Goal: Transaction & Acquisition: Purchase product/service

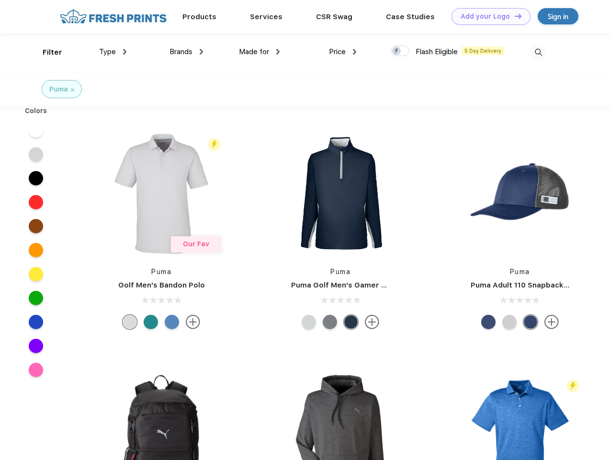
click at [488, 16] on link "Add your Logo Design Tool" at bounding box center [491, 16] width 79 height 17
click at [0, 0] on div "Design Tool" at bounding box center [0, 0] width 0 height 0
click at [514, 16] on link "Add your Logo Design Tool" at bounding box center [491, 16] width 79 height 17
click at [46, 52] on div "Filter" at bounding box center [53, 52] width 20 height 11
click at [113, 52] on span "Type" at bounding box center [107, 51] width 17 height 9
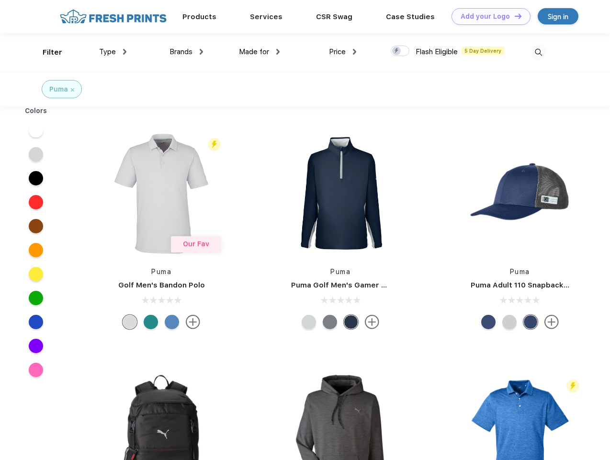
click at [186, 52] on span "Brands" at bounding box center [181, 51] width 23 height 9
click at [260, 52] on span "Made for" at bounding box center [254, 51] width 30 height 9
click at [343, 52] on span "Price" at bounding box center [337, 51] width 17 height 9
click at [400, 51] on div at bounding box center [400, 51] width 19 height 11
click at [397, 51] on input "checkbox" at bounding box center [394, 48] width 6 height 6
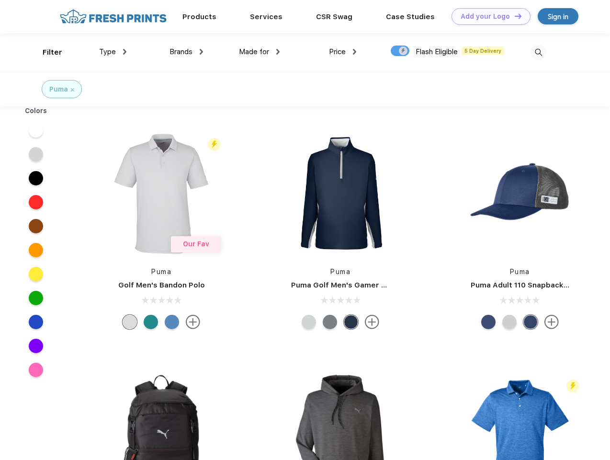
click at [538, 52] on img at bounding box center [539, 53] width 16 height 16
